Goal: Information Seeking & Learning: Learn about a topic

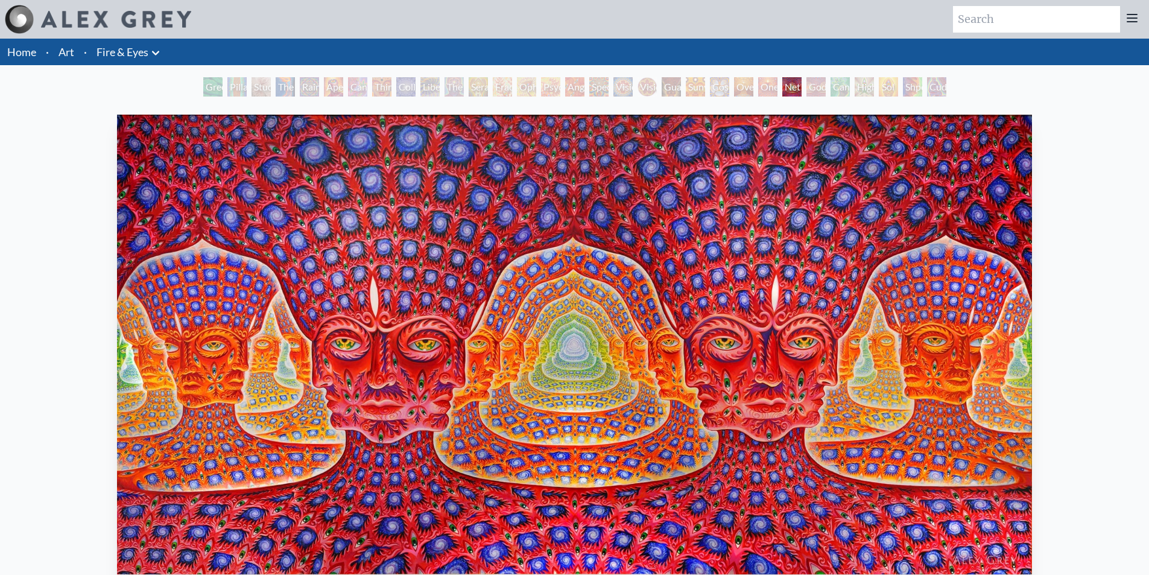
click at [769, 88] on div "One" at bounding box center [767, 86] width 19 height 19
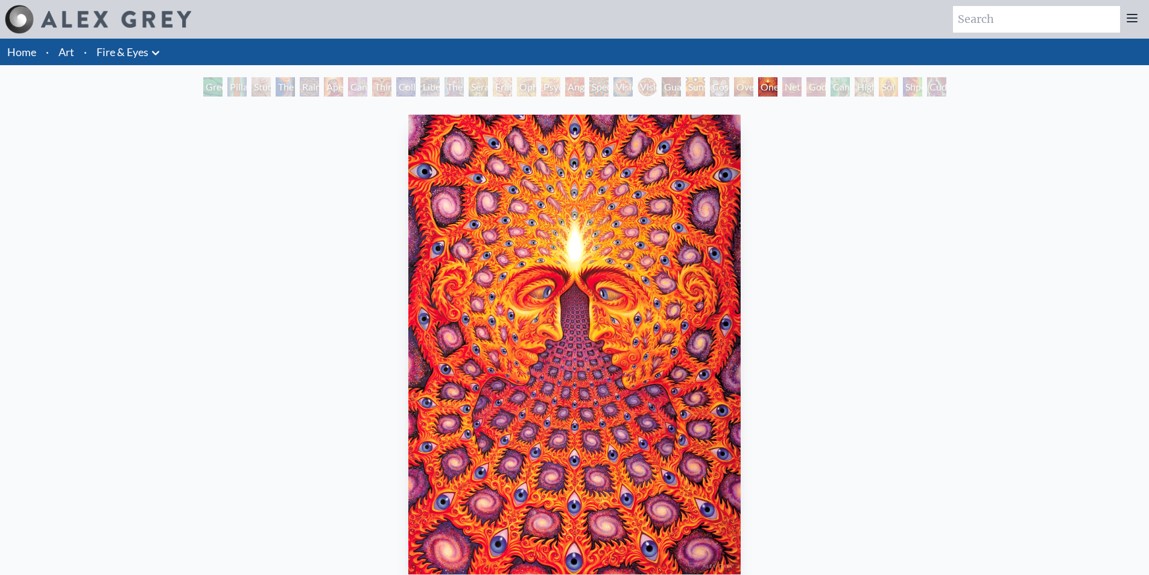
click at [742, 84] on div "Oversoul" at bounding box center [743, 86] width 19 height 19
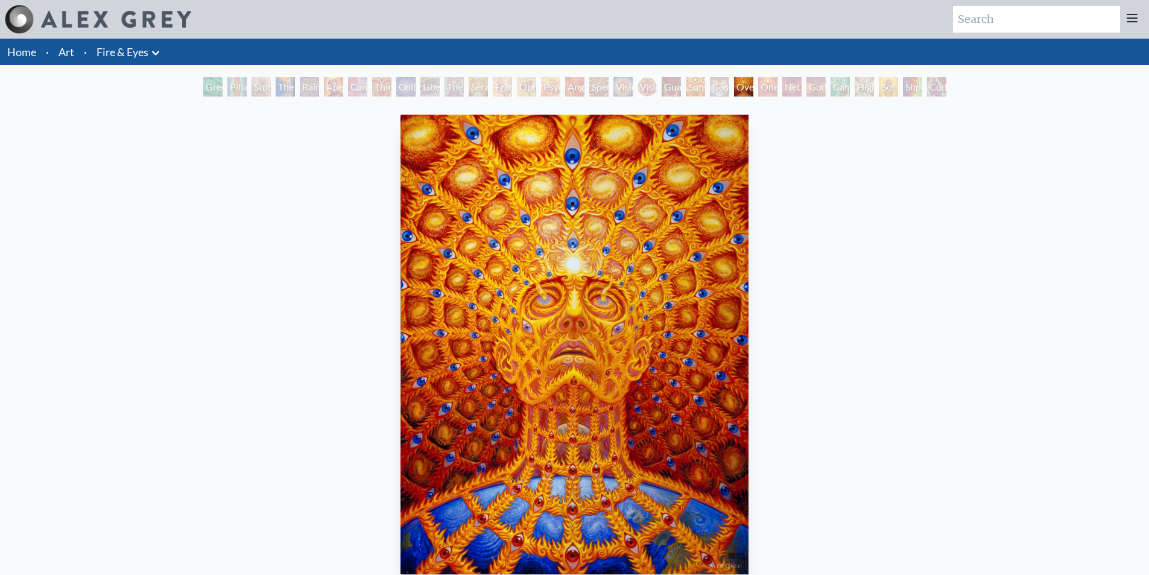
click at [223, 86] on div "Green Hand" at bounding box center [212, 86] width 19 height 19
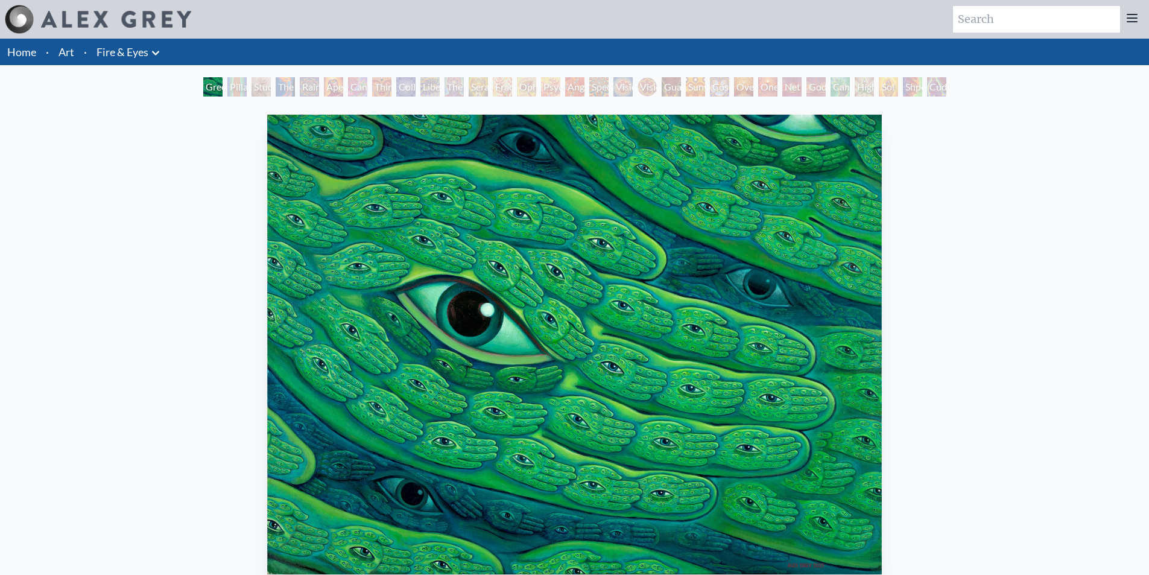
click at [246, 89] on div "Pillar of Awareness" at bounding box center [236, 86] width 19 height 19
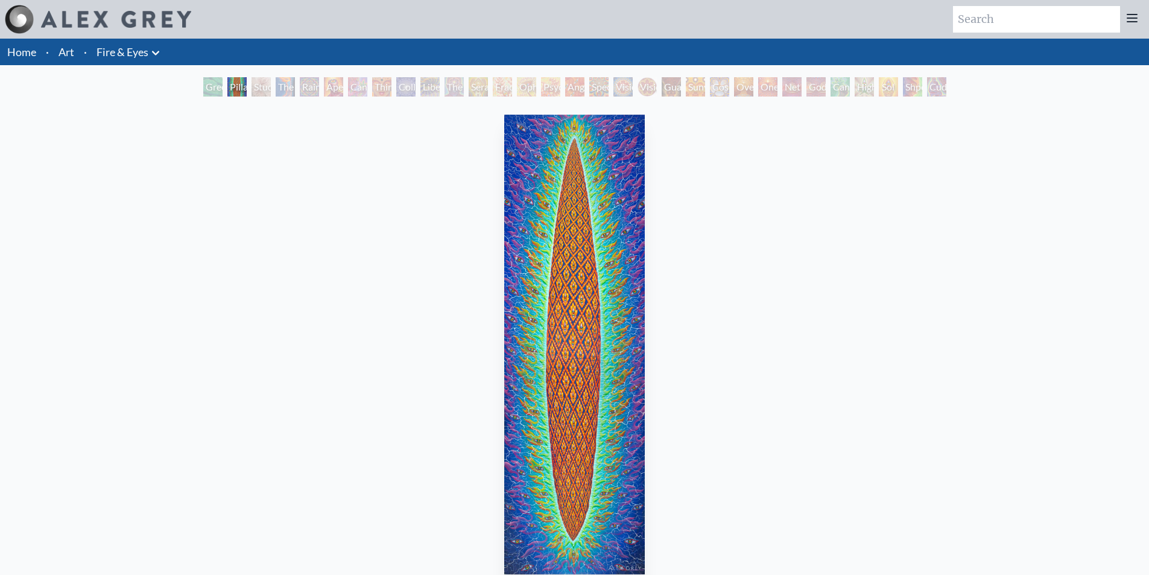
click at [787, 85] on div "Net of Being" at bounding box center [792, 86] width 19 height 19
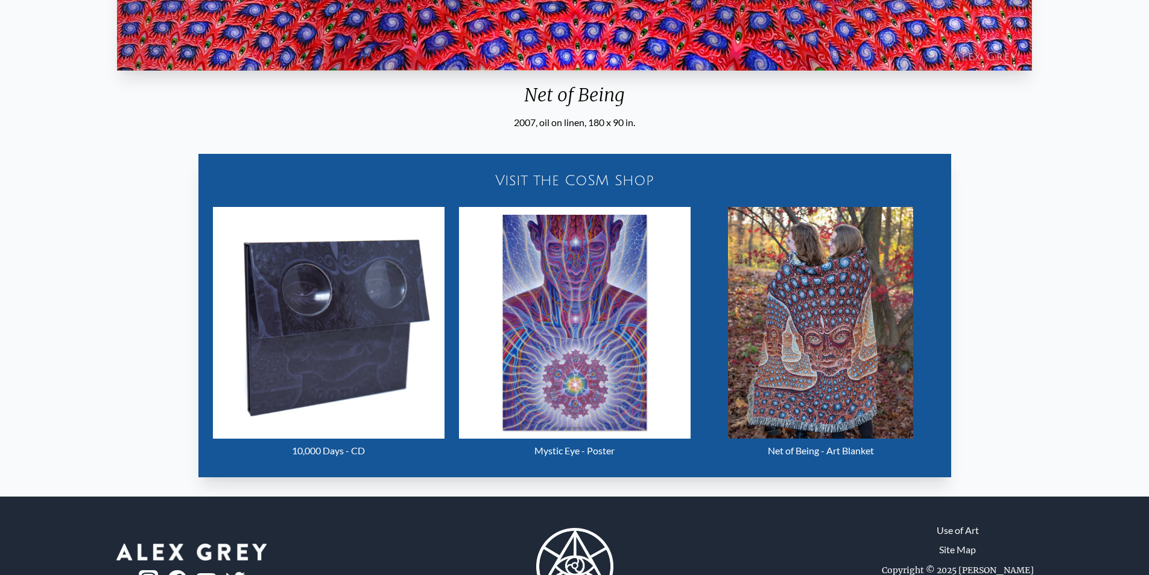
scroll to position [483, 0]
